Goal: Use online tool/utility: Utilize a website feature to perform a specific function

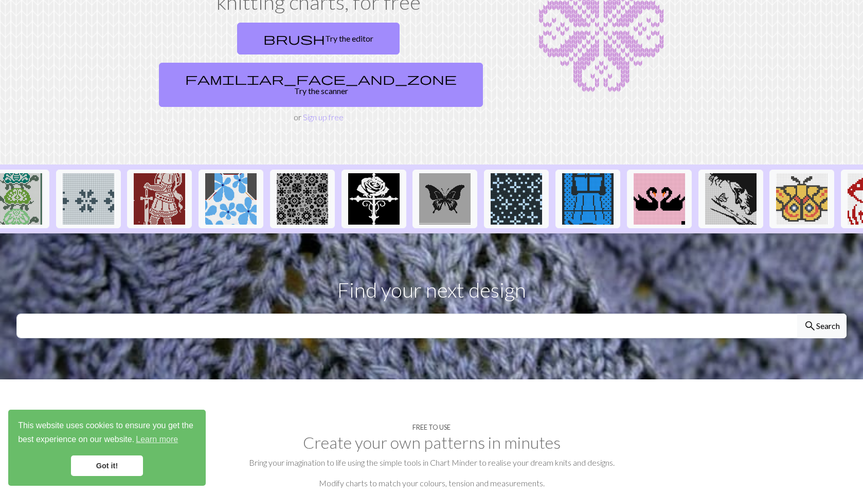
scroll to position [0, 921]
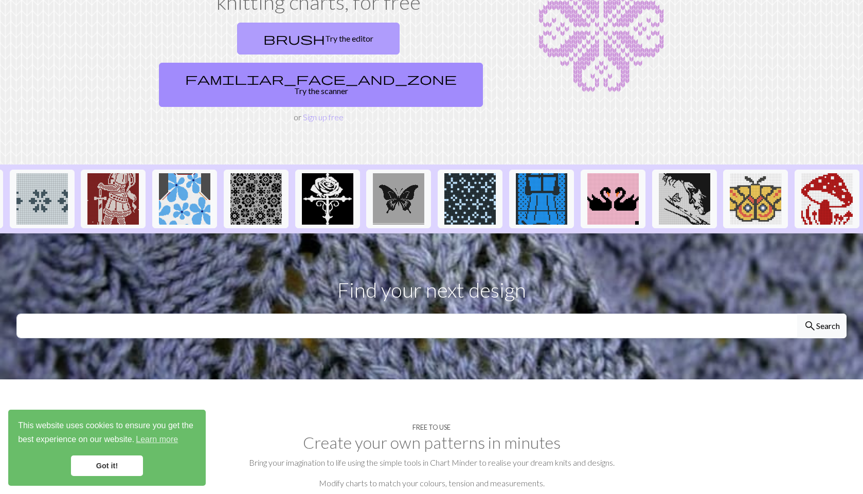
click at [243, 41] on link "brush Try the editor" at bounding box center [318, 39] width 162 height 32
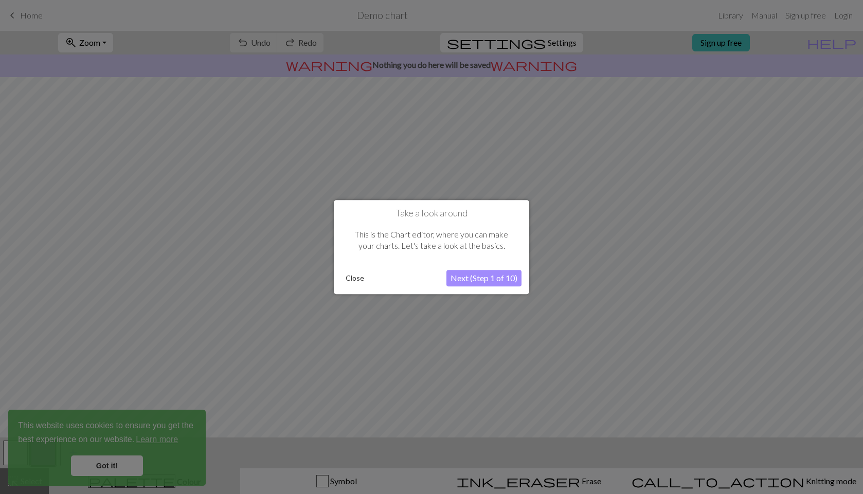
click at [501, 276] on button "Next (Step 1 of 10)" at bounding box center [483, 278] width 75 height 16
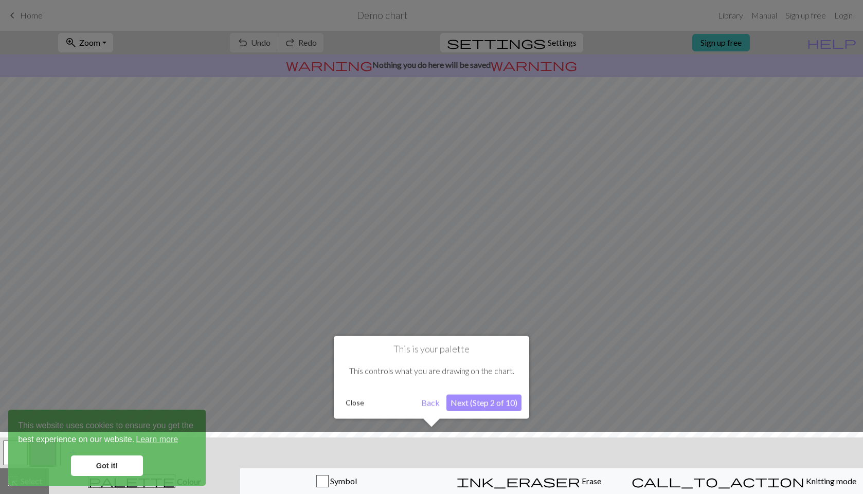
click at [470, 403] on button "Next (Step 2 of 10)" at bounding box center [483, 402] width 75 height 16
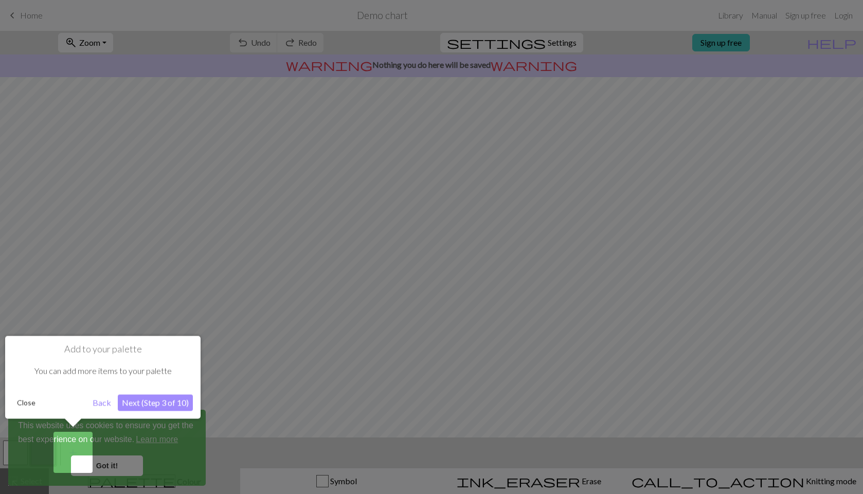
click at [133, 401] on button "Next (Step 3 of 10)" at bounding box center [155, 402] width 75 height 16
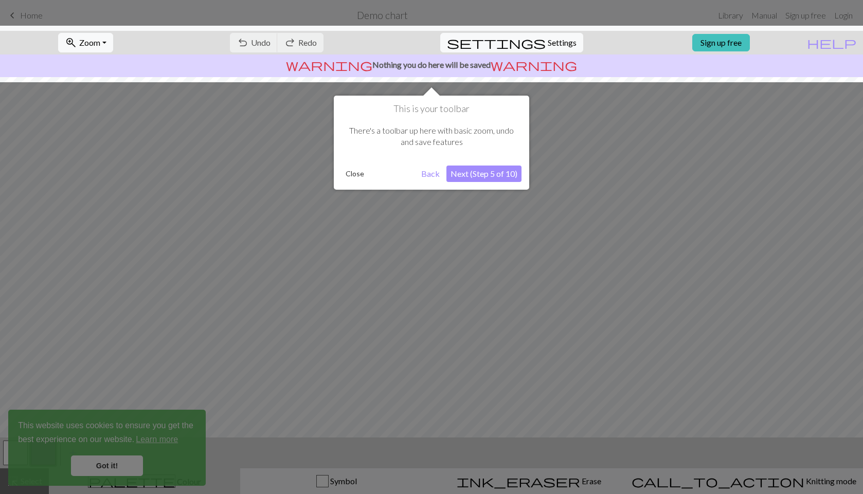
click at [363, 174] on button "Close" at bounding box center [354, 173] width 27 height 15
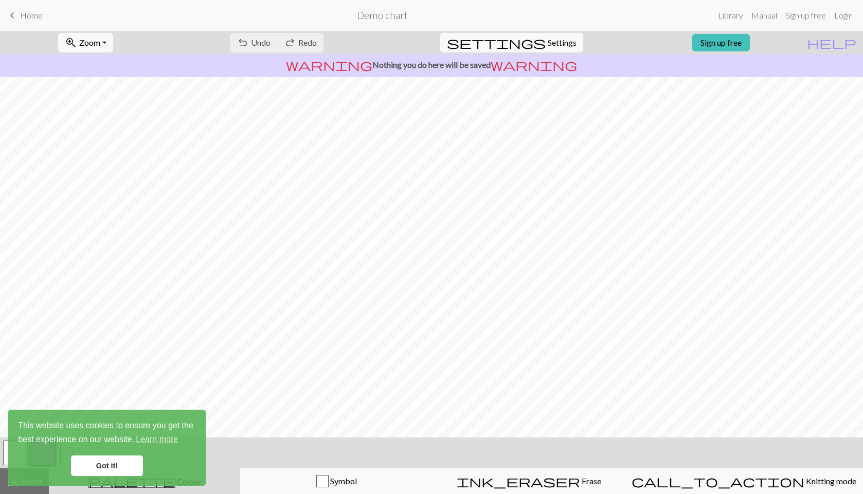
click at [331, 43] on div "undo Undo Undo redo Redo Redo" at bounding box center [276, 43] width 109 height 24
click at [331, 41] on div "undo Undo Undo redo Redo Redo" at bounding box center [276, 43] width 109 height 24
click at [548, 43] on span "Settings" at bounding box center [562, 43] width 29 height 12
select select "aran"
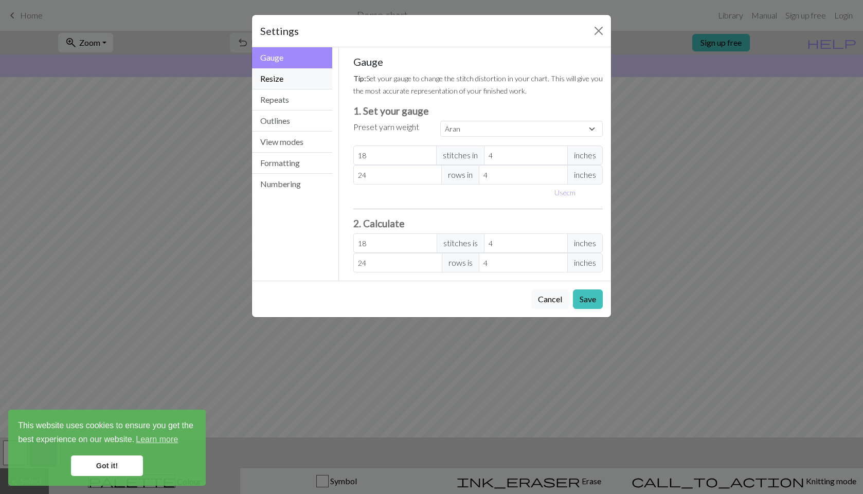
click at [277, 82] on button "Resize" at bounding box center [292, 78] width 80 height 21
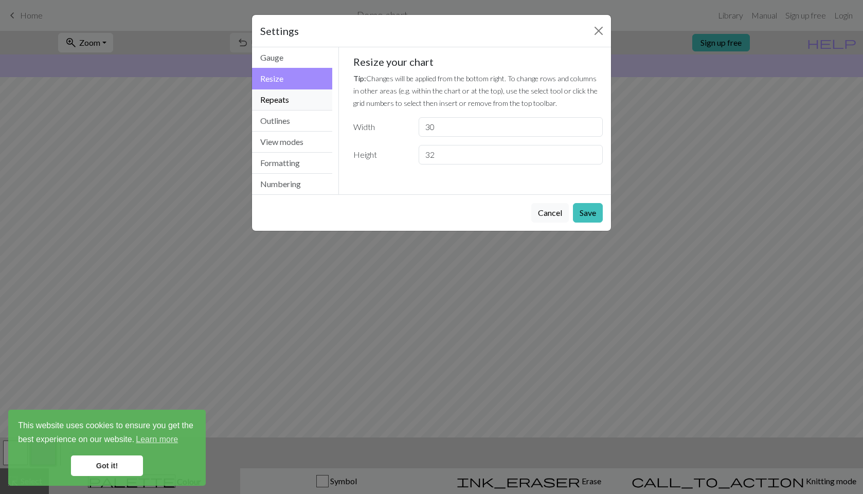
click at [298, 99] on button "Repeats" at bounding box center [292, 99] width 80 height 21
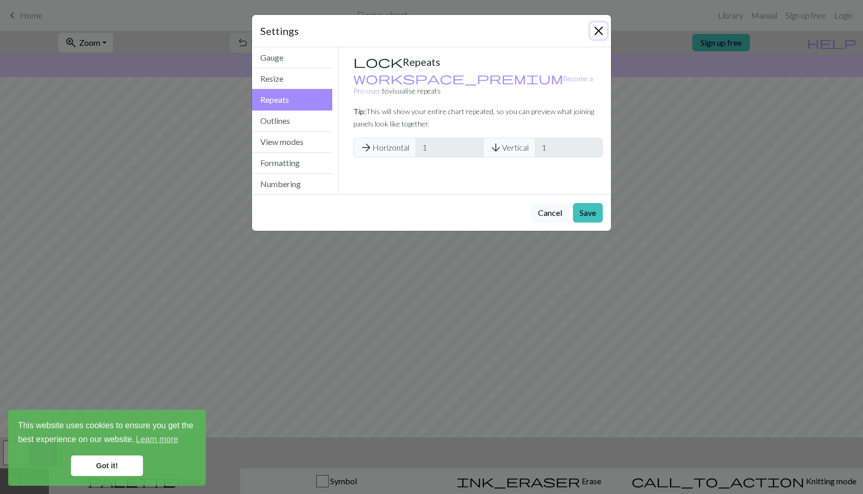
click at [600, 31] on button "Close" at bounding box center [598, 31] width 16 height 16
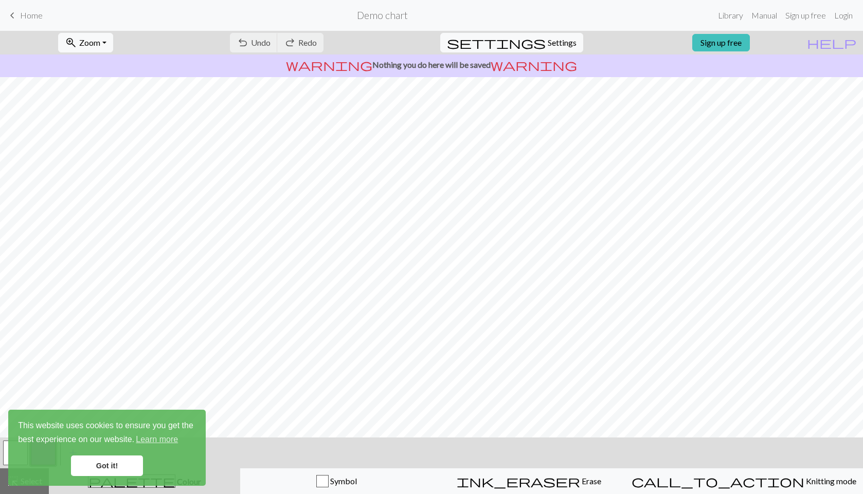
click at [376, 16] on h2 "Demo chart" at bounding box center [382, 15] width 51 height 12
click at [33, 13] on span "Home" at bounding box center [31, 15] width 23 height 10
